Goal: Book appointment/travel/reservation

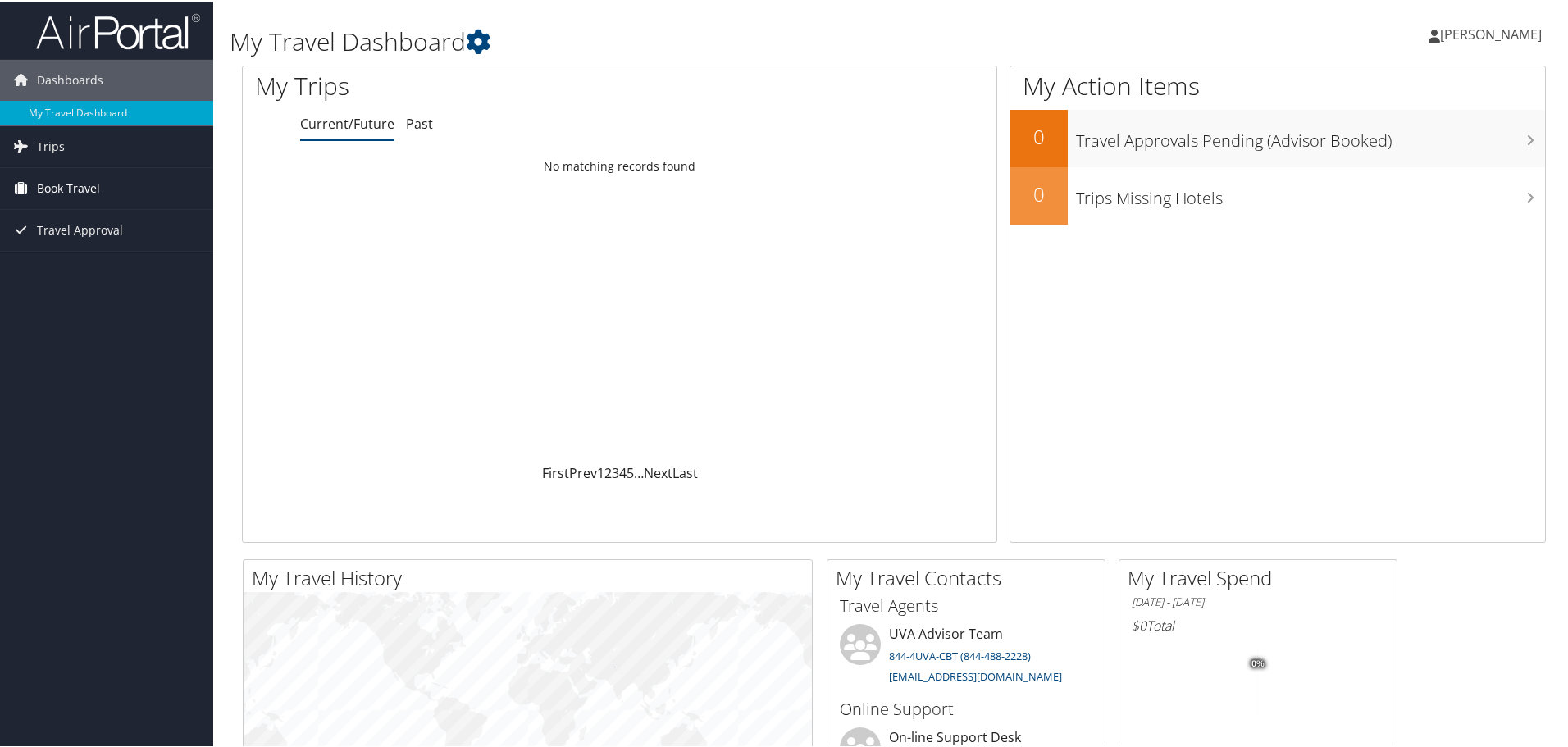
click at [63, 187] on span "Book Travel" at bounding box center [68, 187] width 63 height 41
click at [69, 266] on link "Book/Manage Online Trips" at bounding box center [106, 269] width 213 height 25
